Goal: Find specific page/section: Find specific page/section

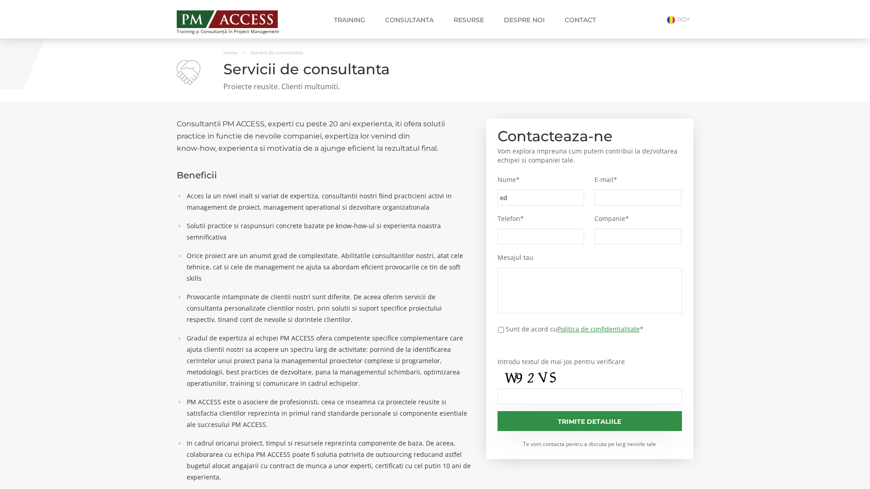
type input "ed1"
type input "20e"
type input "b0e"
type input "28a"
type input "7c8"
